Goal: Task Accomplishment & Management: Manage account settings

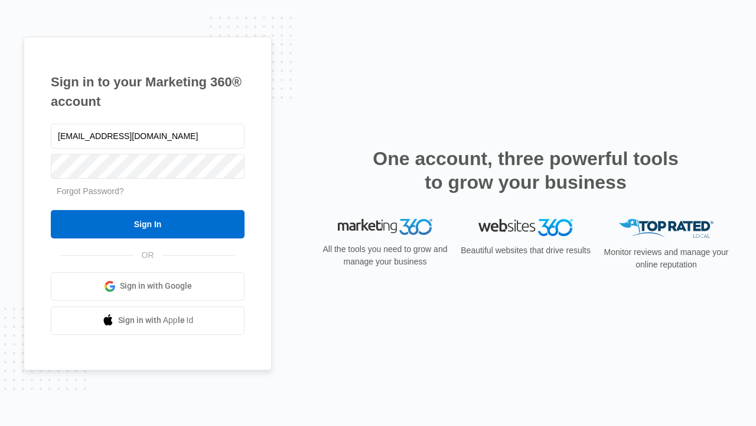
type input "[EMAIL_ADDRESS][DOMAIN_NAME]"
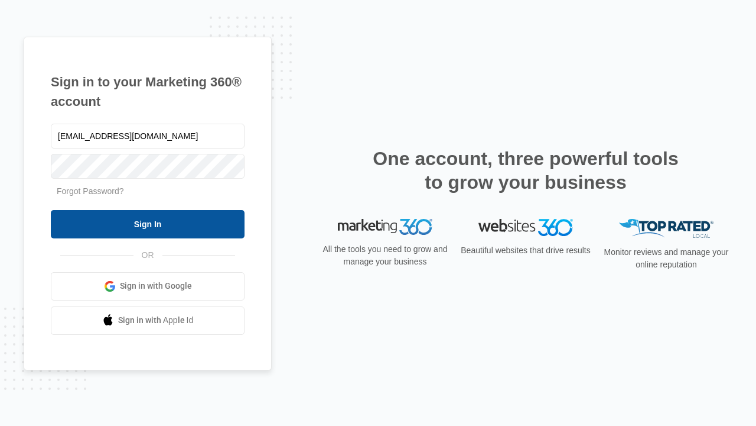
click at [148, 223] on input "Sign In" at bounding box center [148, 224] width 194 height 28
